Goal: Information Seeking & Learning: Learn about a topic

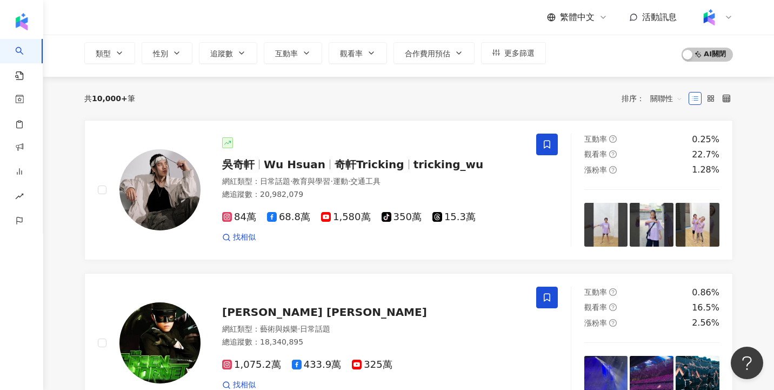
scroll to position [54, 0]
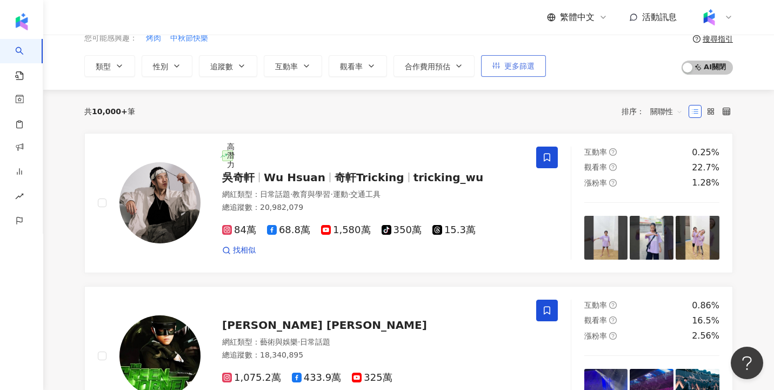
click at [529, 67] on span "更多篩選" at bounding box center [519, 66] width 30 height 9
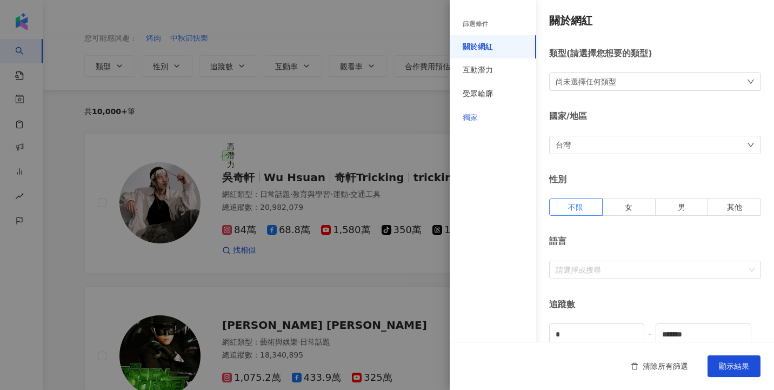
click at [486, 114] on div "獨家" at bounding box center [493, 118] width 86 height 24
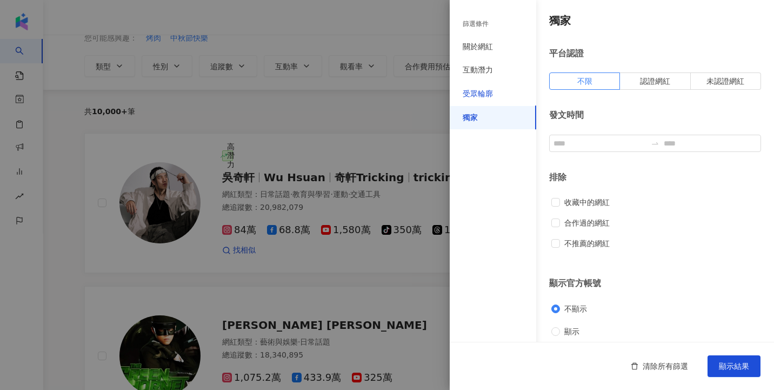
click at [488, 93] on div "受眾輪廓" at bounding box center [478, 94] width 30 height 11
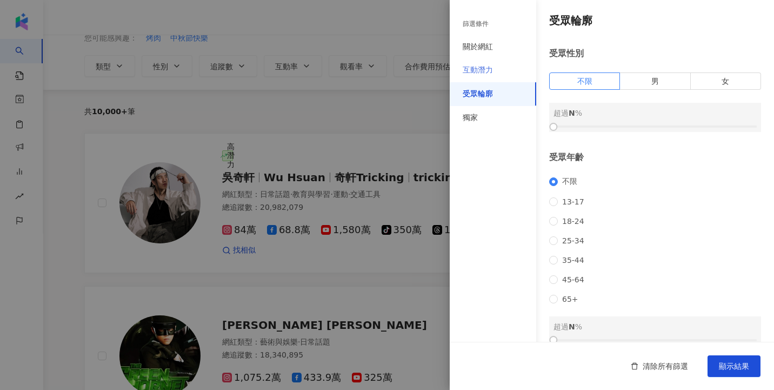
click at [487, 76] on div "互動潛力" at bounding box center [493, 70] width 86 height 24
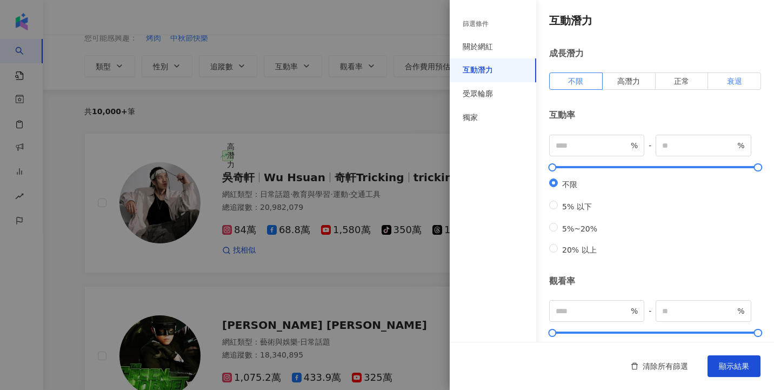
click at [741, 85] on span "衰退" at bounding box center [734, 81] width 15 height 9
click at [733, 370] on span "顯示結果" at bounding box center [734, 365] width 30 height 9
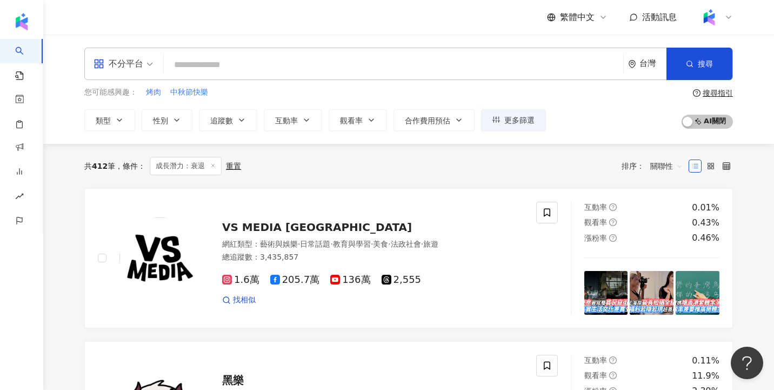
click at [212, 166] on line at bounding box center [213, 165] width 3 height 3
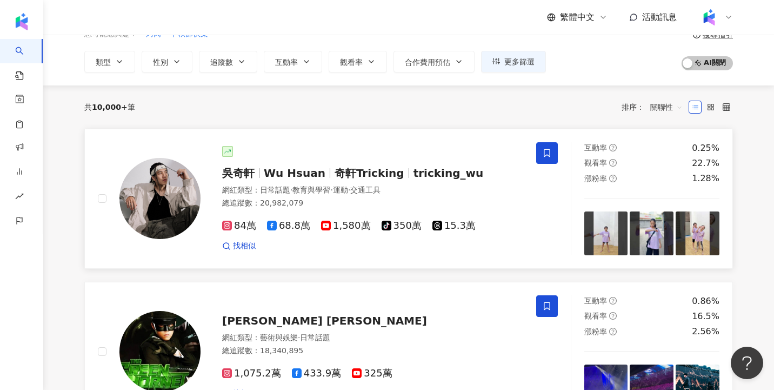
scroll to position [88, 0]
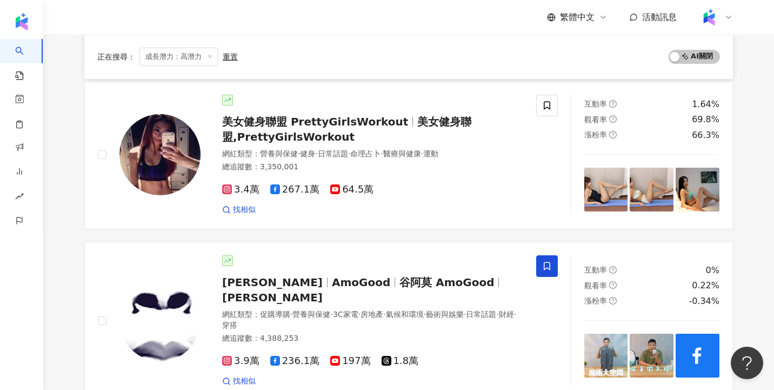
scroll to position [413, 0]
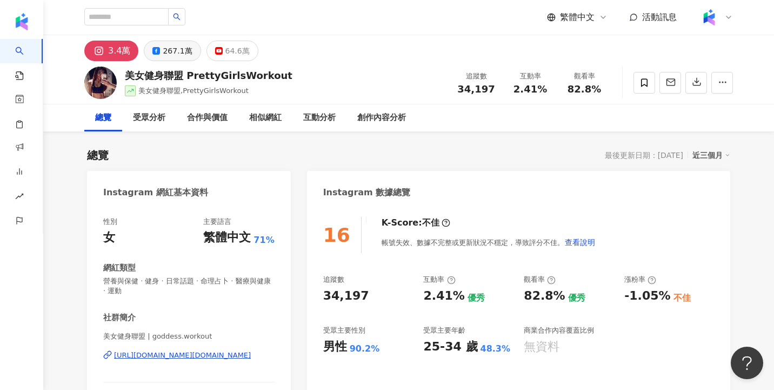
click at [177, 50] on div "267.1萬" at bounding box center [177, 50] width 29 height 15
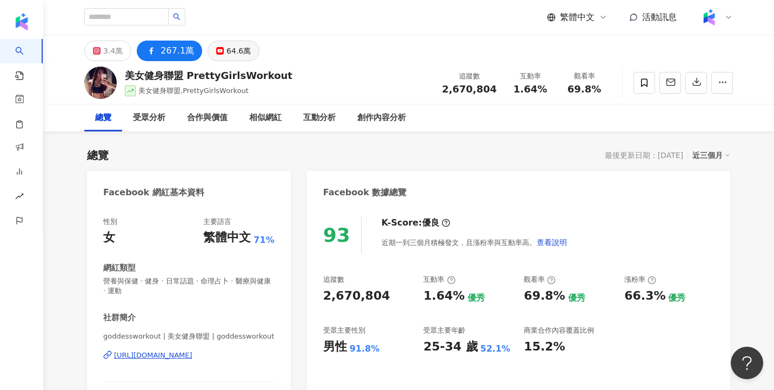
click at [232, 53] on div "64.6萬" at bounding box center [238, 50] width 24 height 15
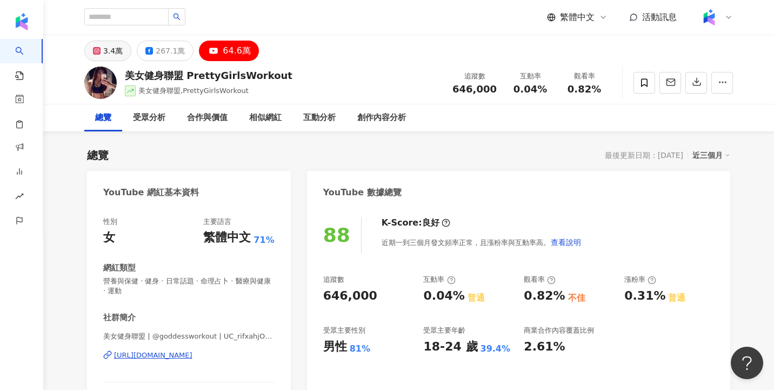
click at [116, 52] on div "3.4萬" at bounding box center [112, 50] width 19 height 15
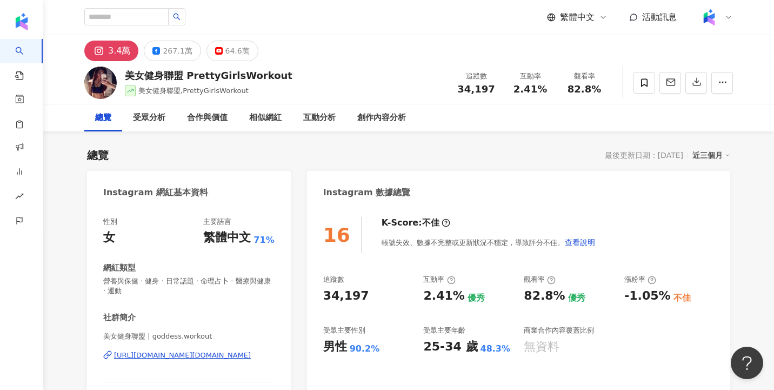
click at [275, 157] on div "總覽 最後更新日期：2025/10/13 近三個月" at bounding box center [408, 155] width 643 height 15
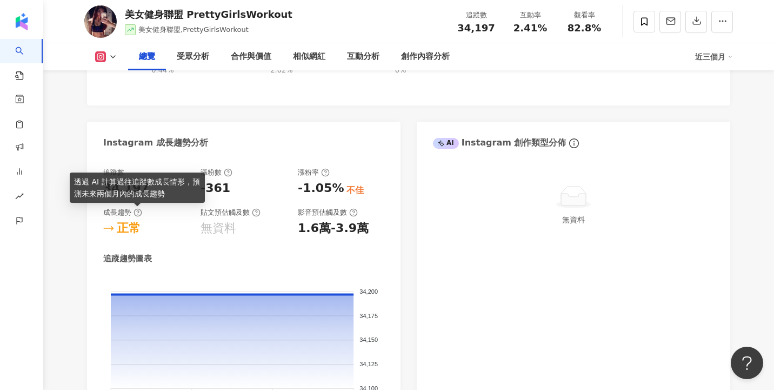
scroll to position [535, 0]
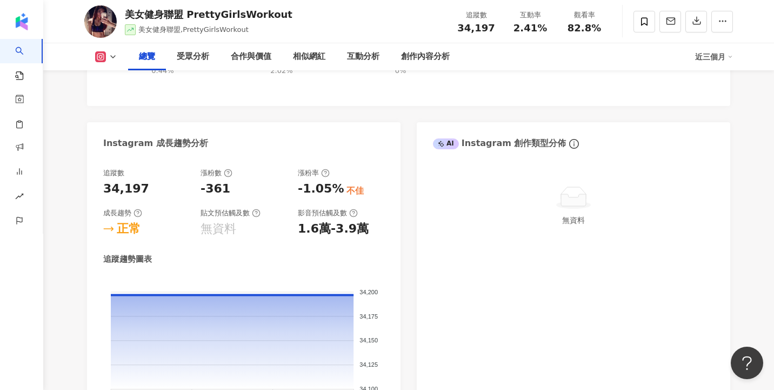
click at [238, 139] on div "Instagram 成長趨勢分析" at bounding box center [243, 139] width 313 height 35
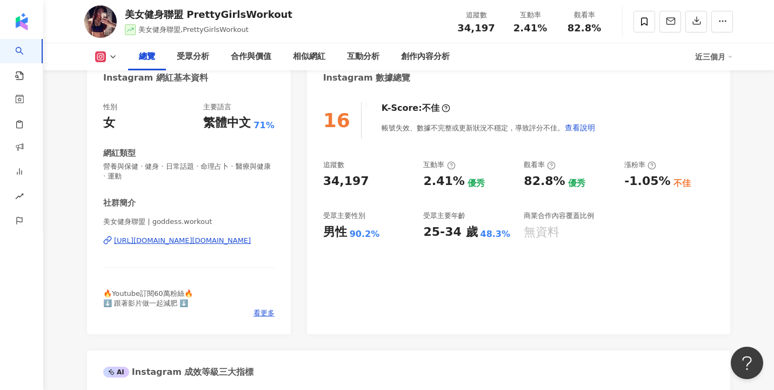
scroll to position [0, 0]
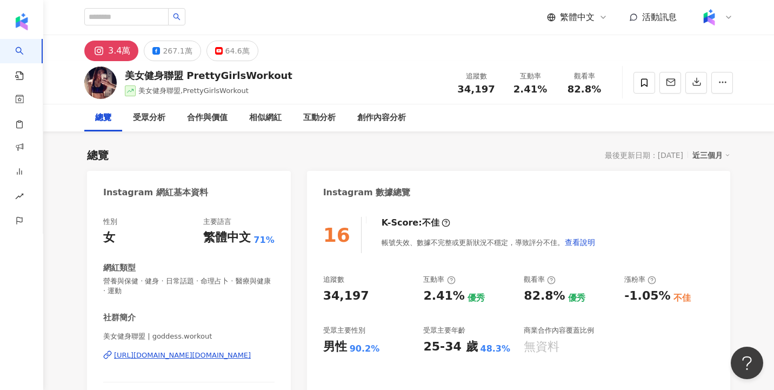
click at [235, 92] on span "美女健身聯盟,PrettyGirlsWorkout" at bounding box center [193, 90] width 110 height 8
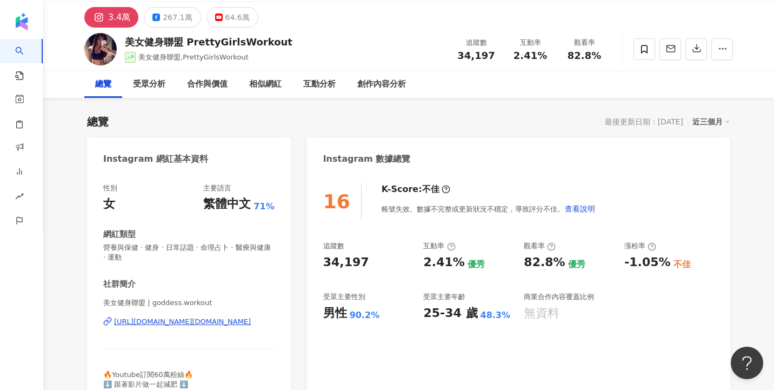
scroll to position [34, 0]
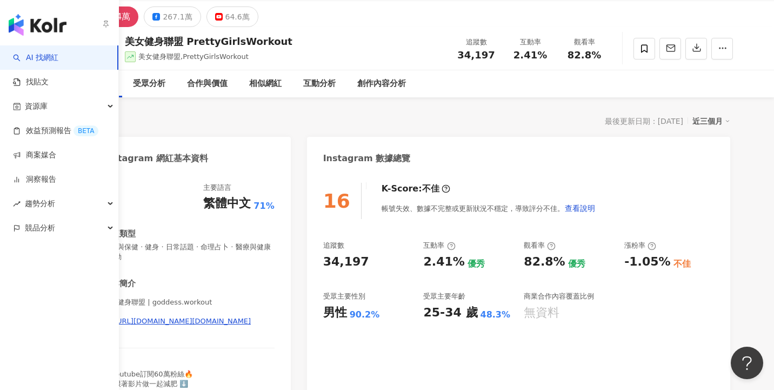
click at [104, 24] on icon "button" at bounding box center [106, 23] width 9 height 9
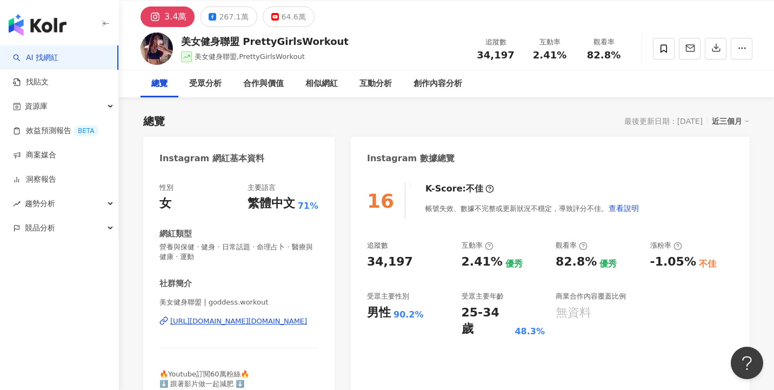
click at [309, 118] on div "總覽 最後更新日期：2025/10/13 近三個月" at bounding box center [446, 120] width 606 height 15
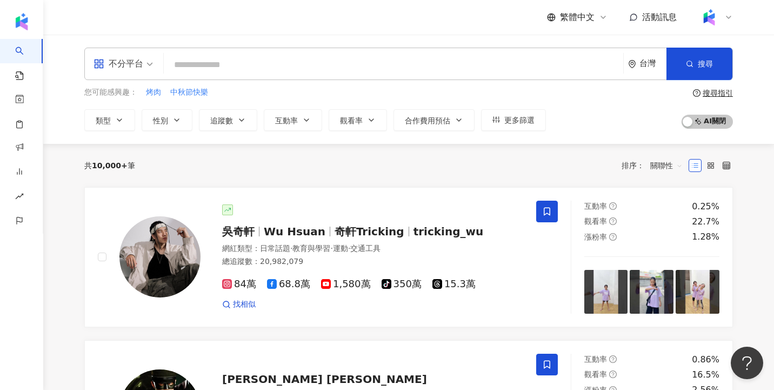
click at [527, 34] on div "繁體中文 活動訊息" at bounding box center [408, 17] width 648 height 35
